Goal: Transaction & Acquisition: Purchase product/service

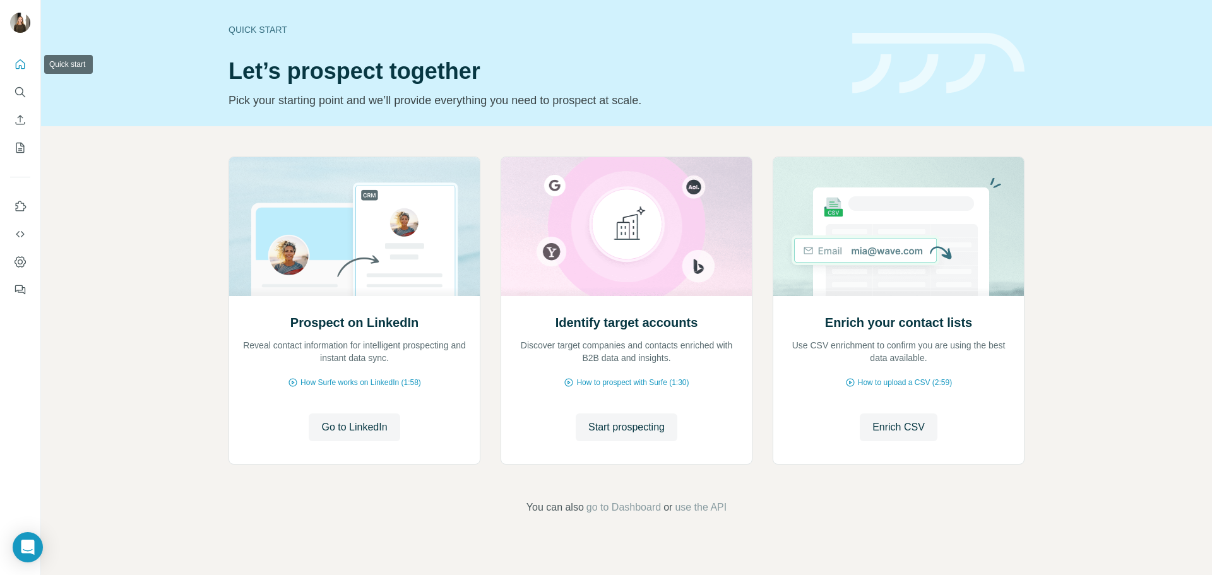
click at [21, 66] on icon "Quick start" at bounding box center [20, 63] width 9 height 9
click at [13, 119] on button "Enrich CSV" at bounding box center [20, 120] width 20 height 23
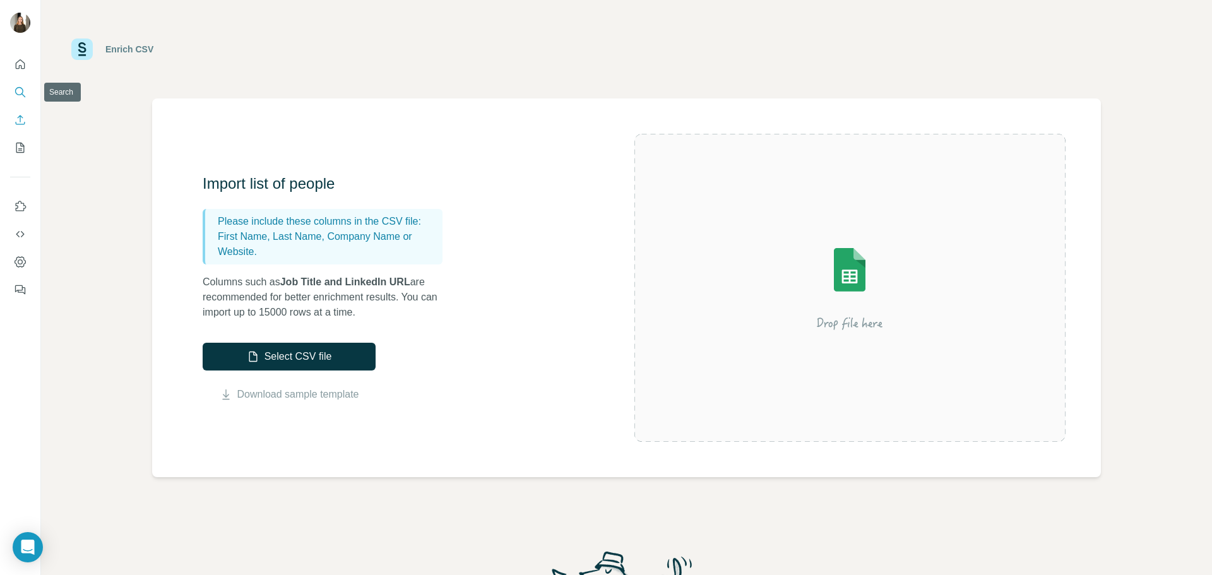
click at [16, 97] on icon "Search" at bounding box center [20, 92] width 13 height 13
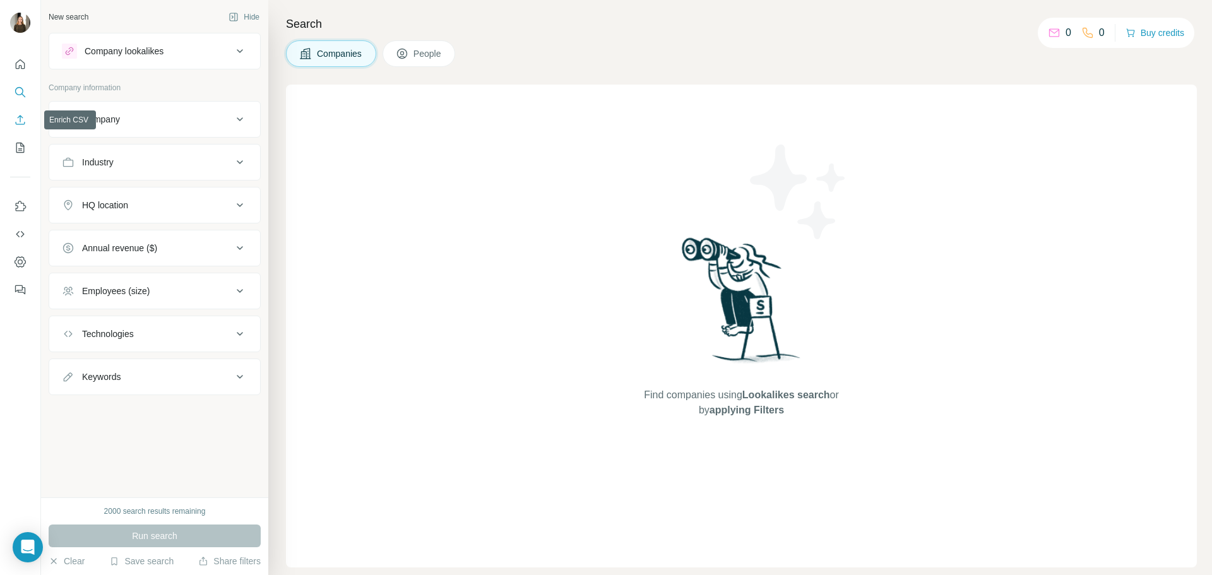
click at [20, 121] on icon "Enrich CSV" at bounding box center [20, 120] width 13 height 13
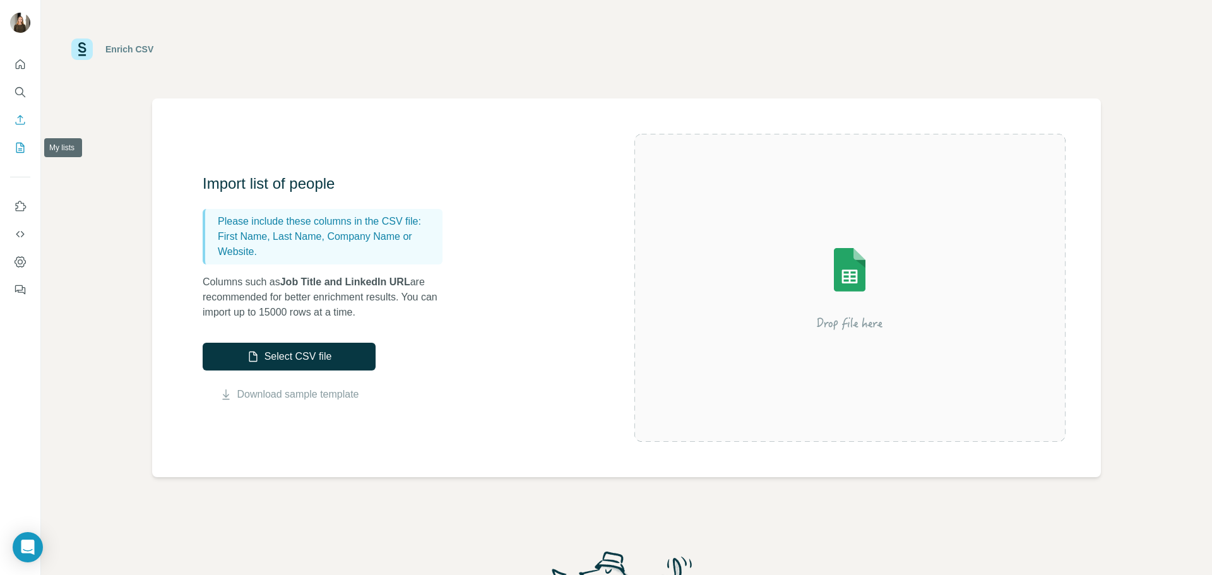
click at [20, 154] on button "My lists" at bounding box center [20, 147] width 20 height 23
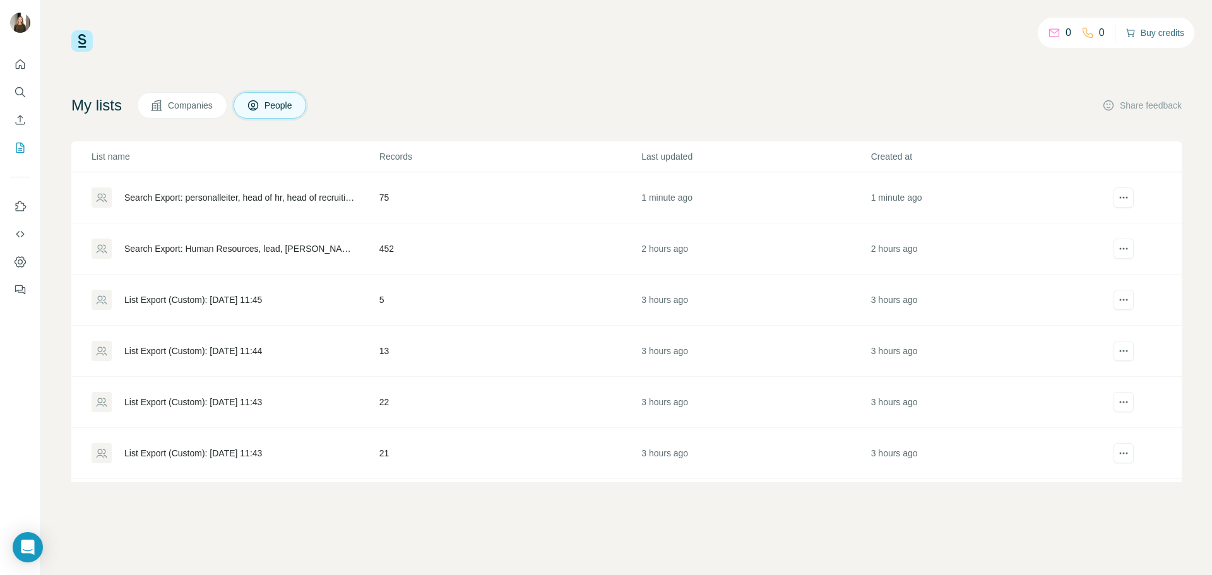
click at [1164, 34] on button "Buy credits" at bounding box center [1155, 33] width 59 height 18
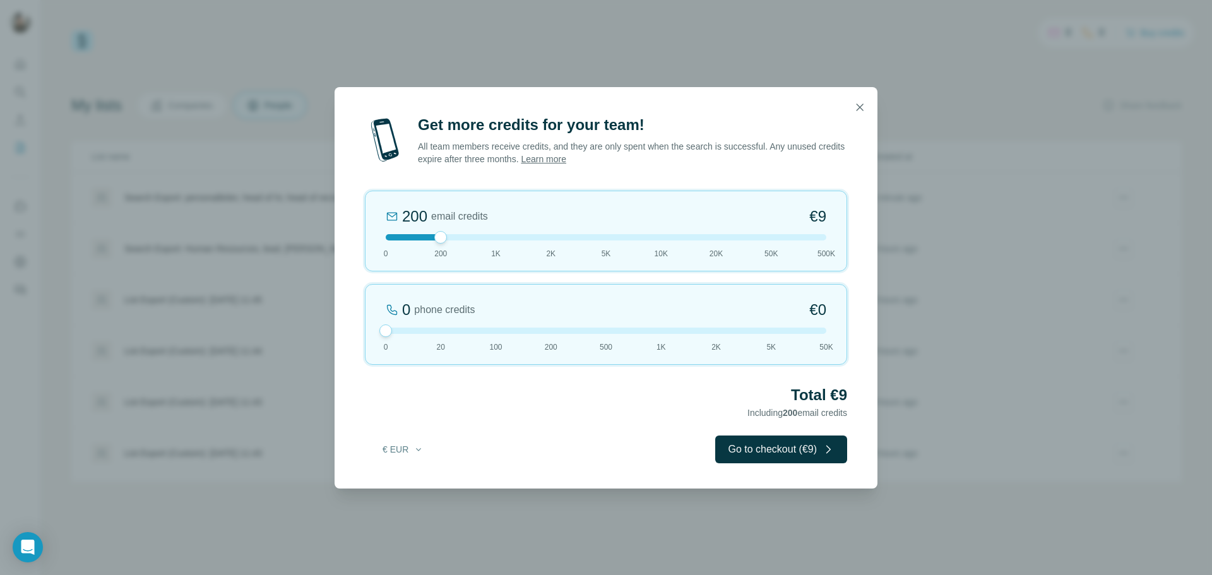
drag, startPoint x: 441, startPoint y: 332, endPoint x: 338, endPoint y: 329, distance: 103.0
click at [339, 330] on div "Get more credits for your team! All team members receive credits, and they are …" at bounding box center [606, 302] width 543 height 374
click at [549, 236] on div at bounding box center [606, 237] width 441 height 6
click at [499, 244] on div "2K email credits 5% Discount €80 0 200 1K 2K 5K 10K 20K 50K 500K" at bounding box center [606, 231] width 482 height 81
click at [439, 236] on div at bounding box center [606, 237] width 441 height 6
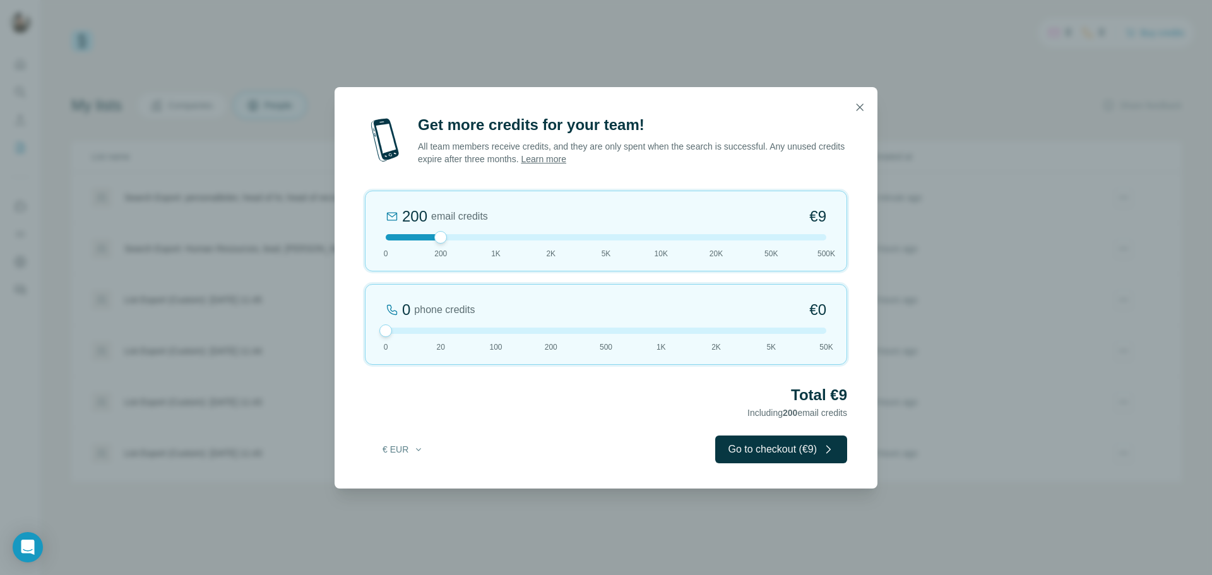
click at [498, 240] on div at bounding box center [606, 237] width 441 height 6
click at [555, 234] on div at bounding box center [606, 237] width 441 height 6
click at [611, 232] on div "2K email credits 5% Discount €80 0 200 1K 2K 5K 10K 20K 50K 500K" at bounding box center [606, 231] width 482 height 81
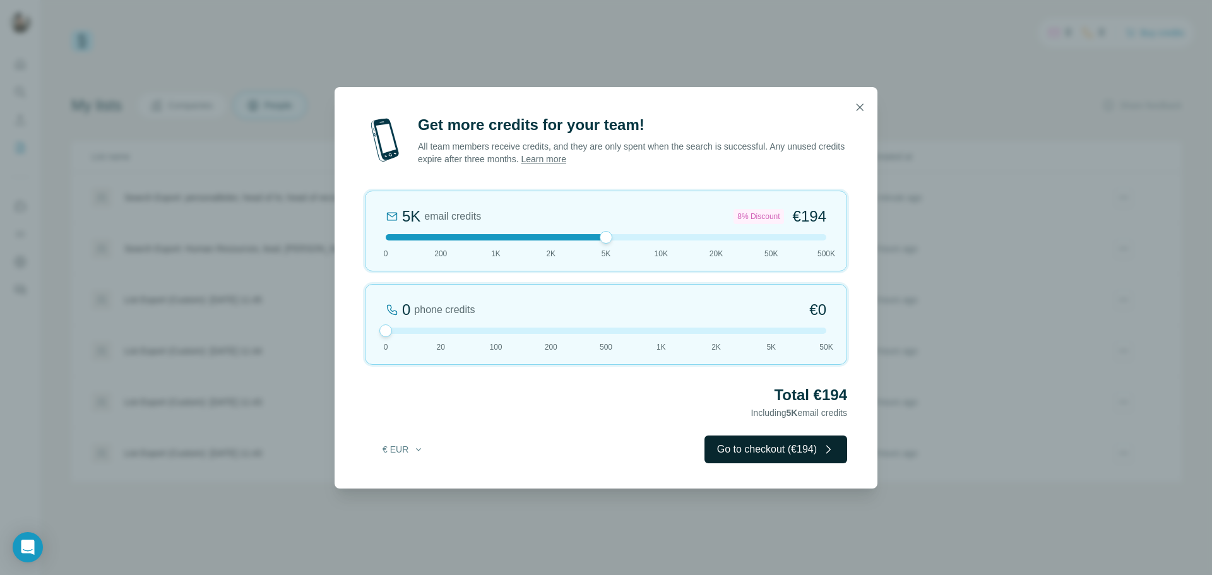
click at [806, 447] on button "Go to checkout (€194)" at bounding box center [776, 450] width 143 height 28
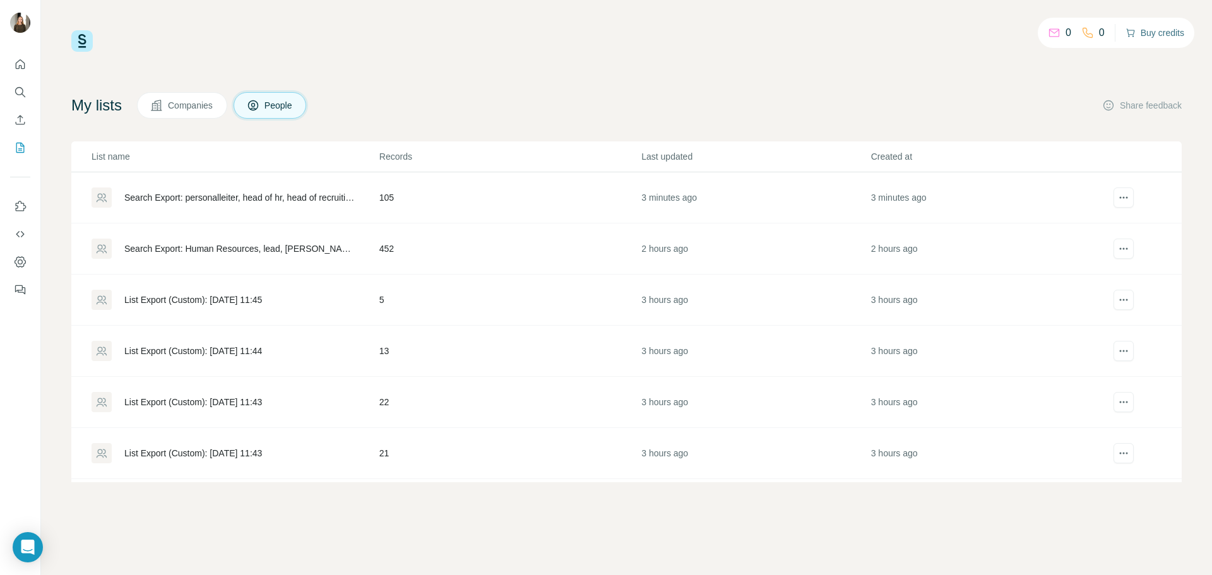
click at [1146, 33] on button "Buy credits" at bounding box center [1155, 33] width 59 height 18
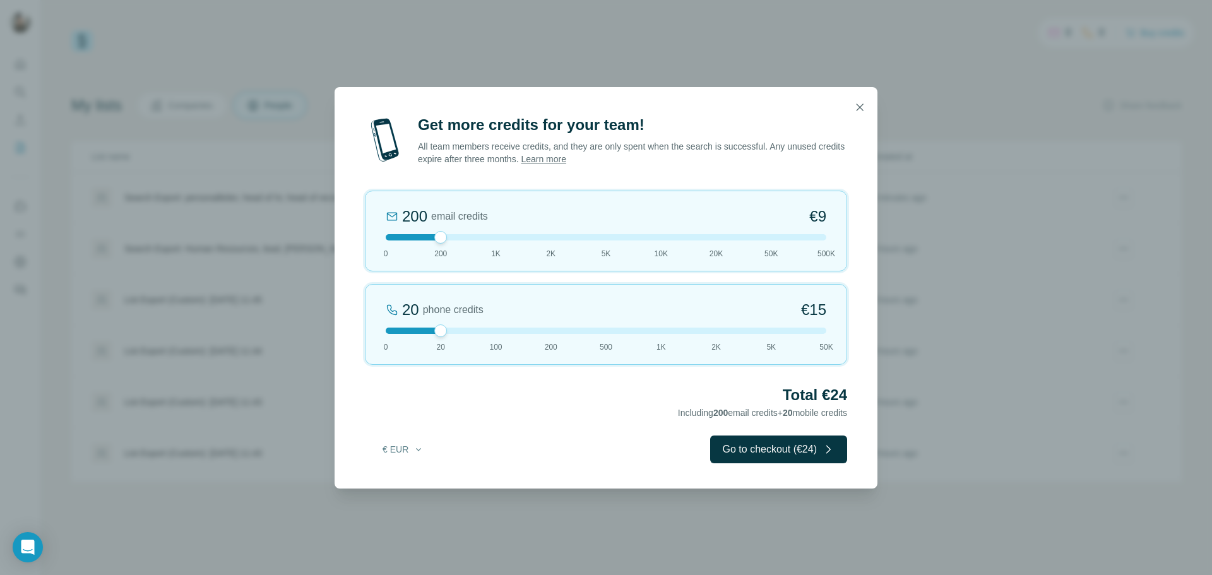
click at [493, 239] on div at bounding box center [606, 237] width 441 height 6
drag, startPoint x: 435, startPoint y: 331, endPoint x: 350, endPoint y: 346, distance: 86.5
click at [350, 346] on div "Get more credits for your team! All team members receive credits, and they are …" at bounding box center [606, 302] width 543 height 374
click at [831, 461] on button "Go to checkout (€42)" at bounding box center [778, 450] width 137 height 28
